Goal: Transaction & Acquisition: Purchase product/service

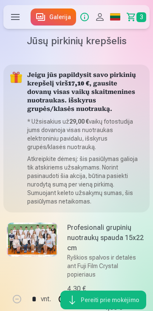
scroll to position [773, 0]
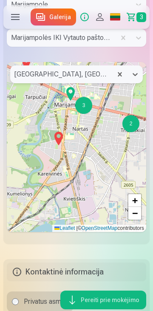
click at [59, 148] on img at bounding box center [59, 138] width 14 height 20
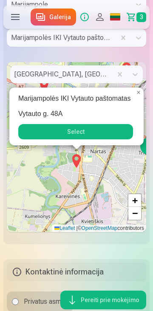
click at [86, 139] on button "Select" at bounding box center [75, 131] width 115 height 15
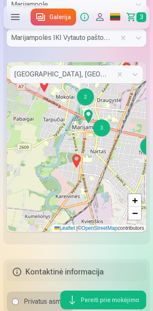
click at [73, 171] on img at bounding box center [77, 161] width 14 height 20
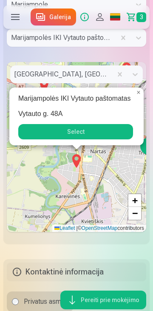
click at [78, 139] on button "Select" at bounding box center [75, 131] width 115 height 15
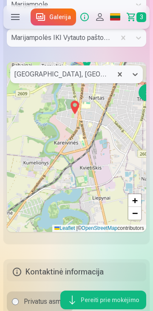
click at [74, 118] on img at bounding box center [75, 107] width 14 height 20
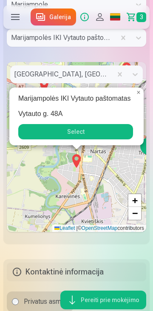
click at [85, 139] on button "Select" at bounding box center [75, 131] width 115 height 15
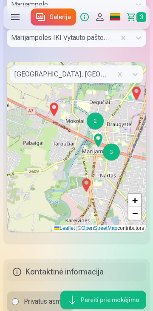
click at [87, 195] on img at bounding box center [86, 185] width 14 height 20
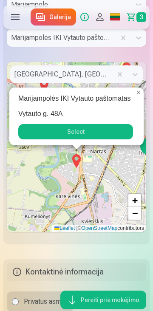
click at [76, 139] on button "Select" at bounding box center [75, 131] width 115 height 15
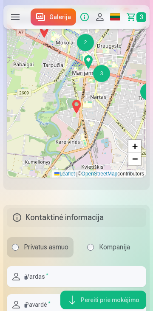
scroll to position [822, 0]
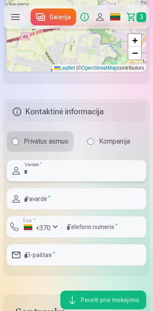
click at [37, 181] on input "text" at bounding box center [76, 170] width 139 height 21
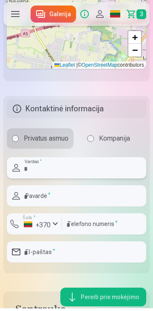
scroll to position [933, 0]
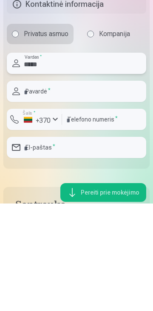
type input "*****"
click at [34, 209] on input "text" at bounding box center [76, 198] width 139 height 21
type input "*********"
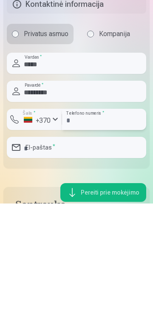
click at [81, 237] on input "number" at bounding box center [104, 226] width 84 height 21
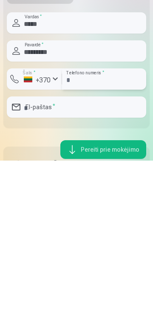
scroll to position [931, 0]
type input "********"
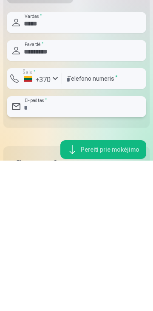
click at [64, 267] on input "email" at bounding box center [76, 256] width 139 height 21
click at [63, 267] on input "**********" at bounding box center [76, 256] width 139 height 21
click at [92, 267] on input "**********" at bounding box center [76, 256] width 139 height 21
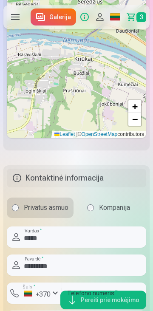
scroll to position [867, 0]
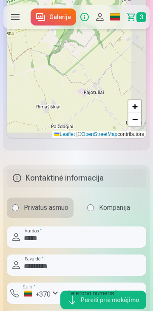
type input "**********"
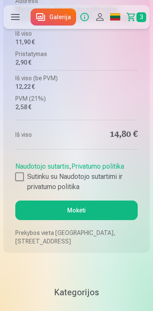
scroll to position [1368, 0]
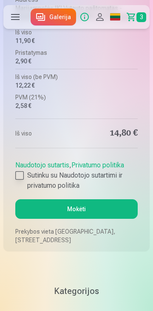
click at [23, 190] on label "Sutinku su Naudotojo sutartimi ir privatumo politika" at bounding box center [76, 180] width 122 height 20
click at [87, 218] on button "Mokėti" at bounding box center [76, 209] width 122 height 20
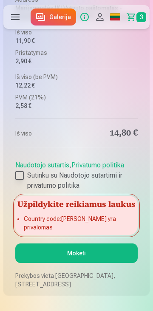
click at [23, 179] on div at bounding box center [19, 175] width 8 height 8
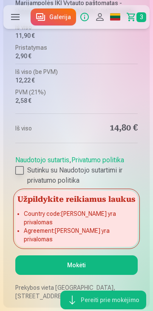
scroll to position [1380, 0]
click at [17, 174] on div at bounding box center [19, 170] width 8 height 8
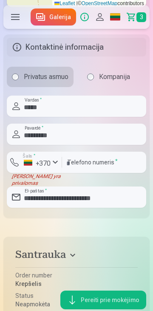
scroll to position [994, 0]
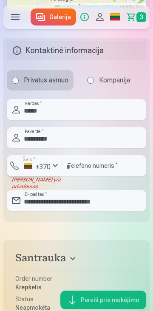
click at [56, 171] on div "button" at bounding box center [55, 165] width 10 height 10
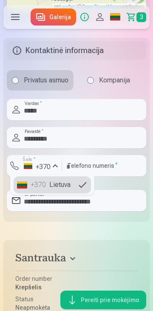
click at [85, 193] on li "+370 Lietuva" at bounding box center [52, 184] width 77 height 17
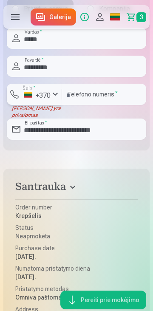
scroll to position [1066, 0]
click at [25, 101] on div "+370" at bounding box center [36, 95] width 25 height 10
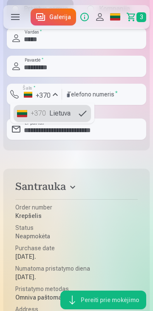
click at [83, 122] on li "+370 Lietuva" at bounding box center [52, 113] width 77 height 17
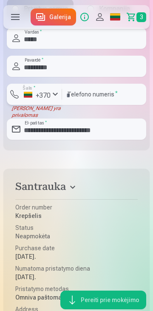
click at [57, 99] on div "button" at bounding box center [55, 94] width 10 height 10
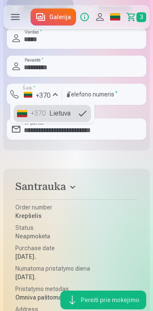
click at [81, 122] on li "+370 Lietuva" at bounding box center [52, 113] width 77 height 17
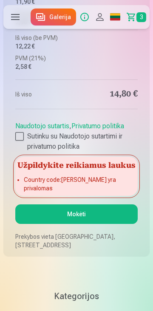
scroll to position [1416, 0]
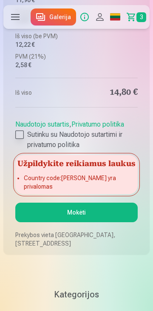
click at [19, 139] on div at bounding box center [19, 134] width 8 height 8
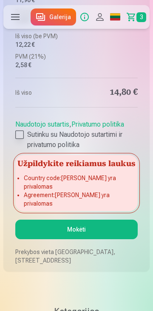
click at [19, 139] on div at bounding box center [19, 134] width 8 height 8
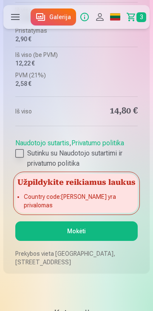
scroll to position [1397, 0]
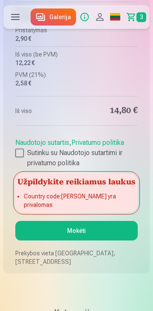
click at [85, 240] on button "Mokėti" at bounding box center [76, 231] width 122 height 20
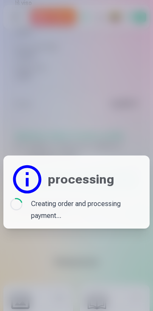
scroll to position [1391, 0]
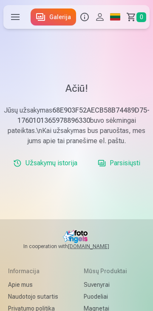
click at [20, 15] on label at bounding box center [15, 17] width 24 height 24
click at [145, 10] on link "Krepšelis 0" at bounding box center [136, 17] width 27 height 24
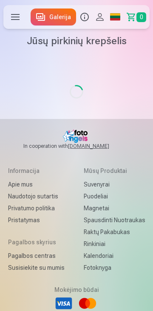
click at [58, 17] on link "Galerija" at bounding box center [53, 16] width 45 height 17
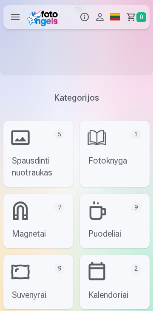
scroll to position [86, 0]
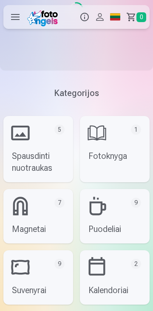
click at [111, 146] on link "Fotoknyga 1" at bounding box center [115, 149] width 70 height 66
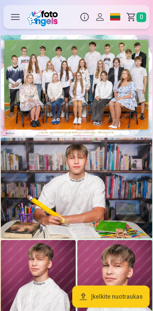
click at [63, 87] on img at bounding box center [76, 85] width 151 height 101
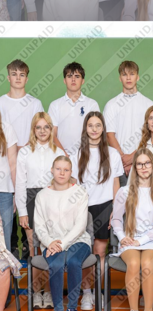
scroll to position [0, 5]
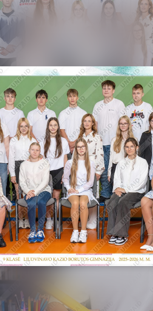
scroll to position [0, 32]
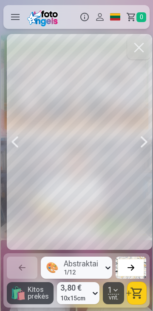
scroll to position [0, 1374]
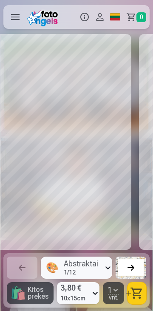
scroll to position [0, 1222]
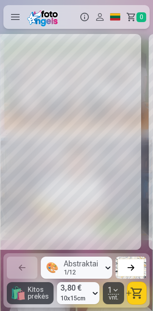
scroll to position [0, 1069]
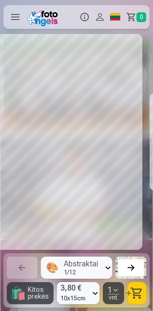
scroll to position [0, 764]
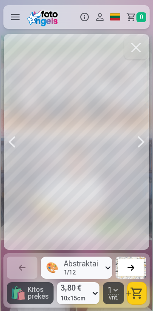
click at [16, 15] on label at bounding box center [15, 17] width 24 height 24
click at [10, 11] on label at bounding box center [15, 17] width 24 height 24
click at [135, 47] on button "button" at bounding box center [136, 48] width 24 height 24
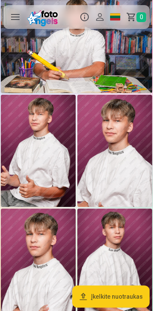
scroll to position [147, 0]
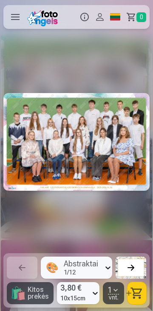
scroll to position [0, 764]
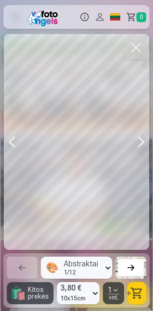
scroll to position [161, 0]
click at [11, 14] on label at bounding box center [15, 17] width 24 height 24
click at [15, 10] on label at bounding box center [15, 17] width 24 height 24
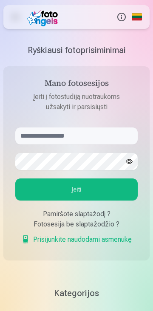
click at [21, 18] on label at bounding box center [15, 17] width 24 height 24
click at [16, 18] on label at bounding box center [15, 17] width 24 height 24
click at [76, 189] on button "Įeiti" at bounding box center [76, 189] width 122 height 22
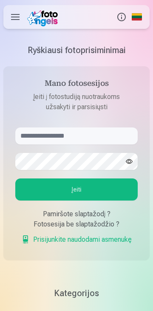
click at [17, 15] on label at bounding box center [15, 17] width 24 height 24
click at [120, 18] on button "Info" at bounding box center [121, 17] width 15 height 24
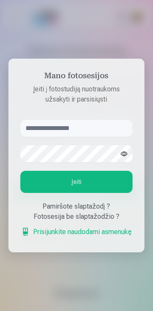
click at [87, 129] on input "text" at bounding box center [76, 128] width 112 height 17
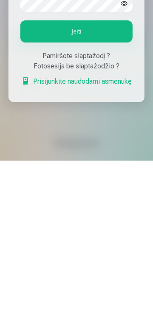
click at [128, 236] on link "Prisijunkite naudodami asmenukę" at bounding box center [76, 232] width 110 height 10
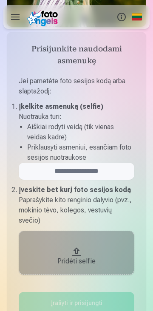
scroll to position [115, 0]
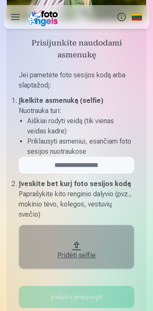
click at [81, 251] on div "Pridėti selfie" at bounding box center [76, 255] width 98 height 10
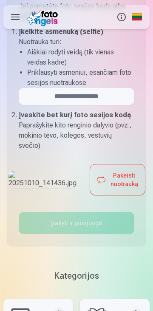
scroll to position [185, 0]
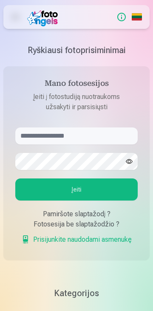
click at [20, 15] on label at bounding box center [15, 17] width 24 height 24
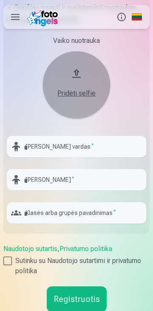
scroll to position [467, 0]
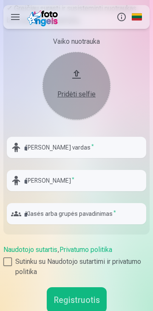
click at [16, 16] on label at bounding box center [15, 17] width 24 height 24
click at [119, 16] on button "Info" at bounding box center [121, 17] width 15 height 24
